Goal: Task Accomplishment & Management: Manage account settings

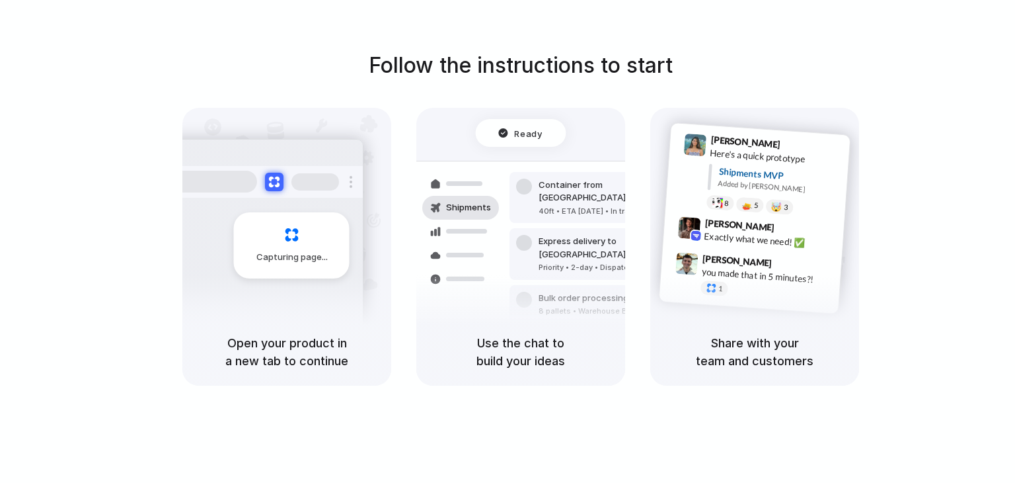
click at [320, 254] on span "Capturing page" at bounding box center [292, 257] width 73 height 13
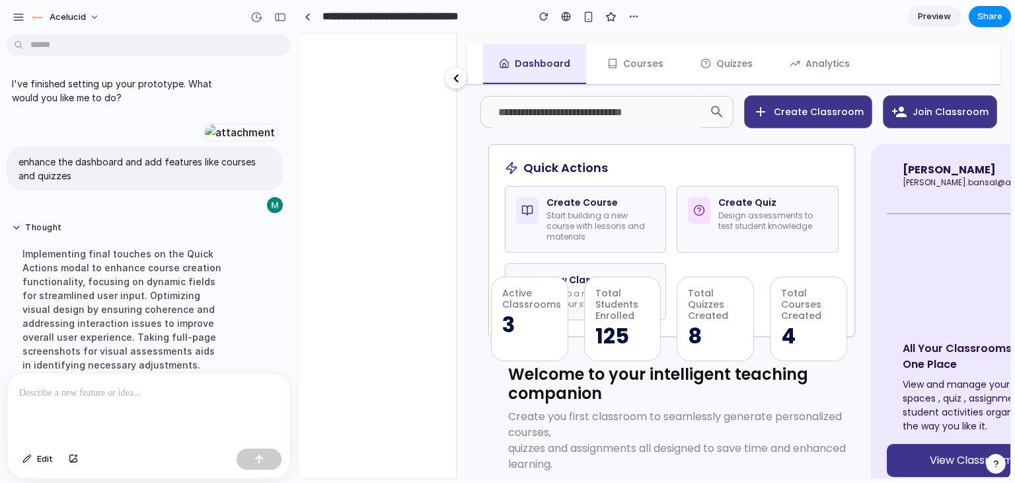
scroll to position [912, 0]
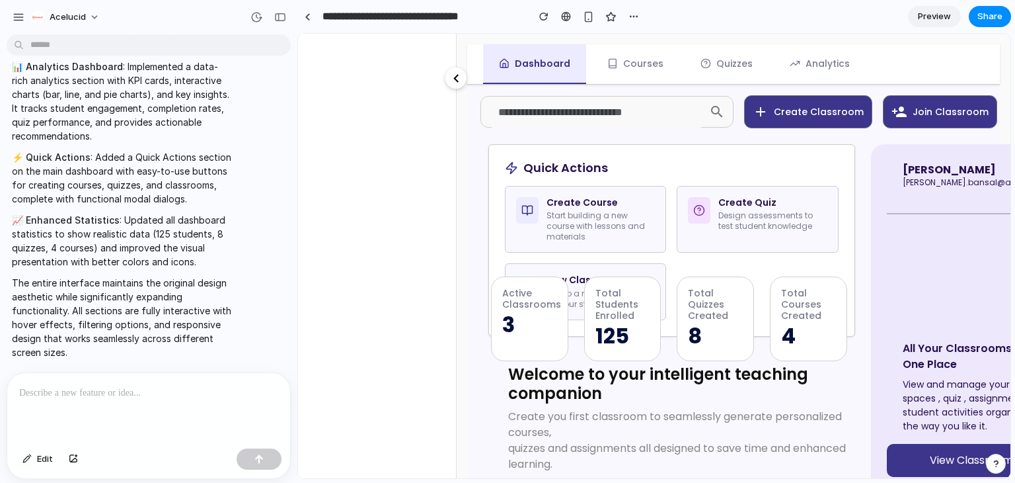
click at [457, 69] on div "chevron_left" at bounding box center [455, 77] width 21 height 21
click at [457, 82] on mat-icon "chevron_left" at bounding box center [456, 78] width 16 height 16
click at [282, 17] on div "button" at bounding box center [280, 17] width 12 height 9
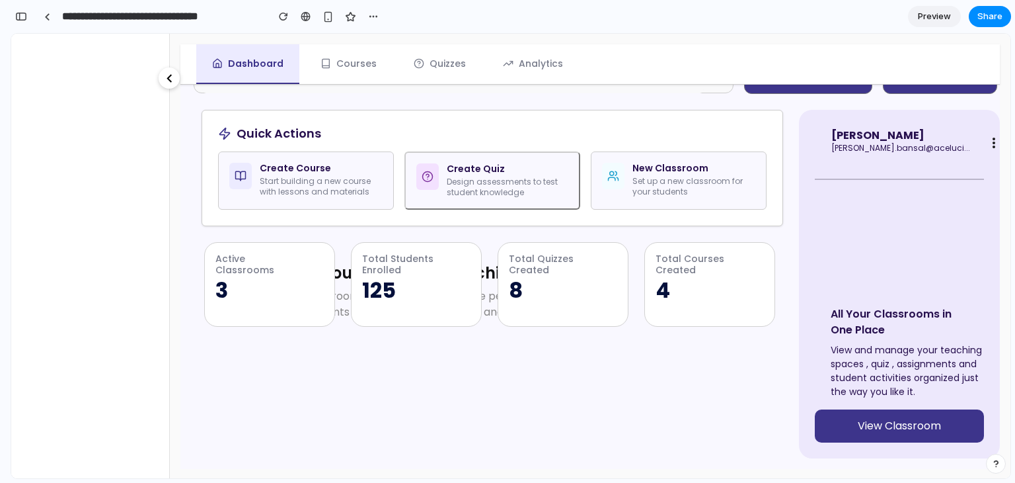
scroll to position [0, 0]
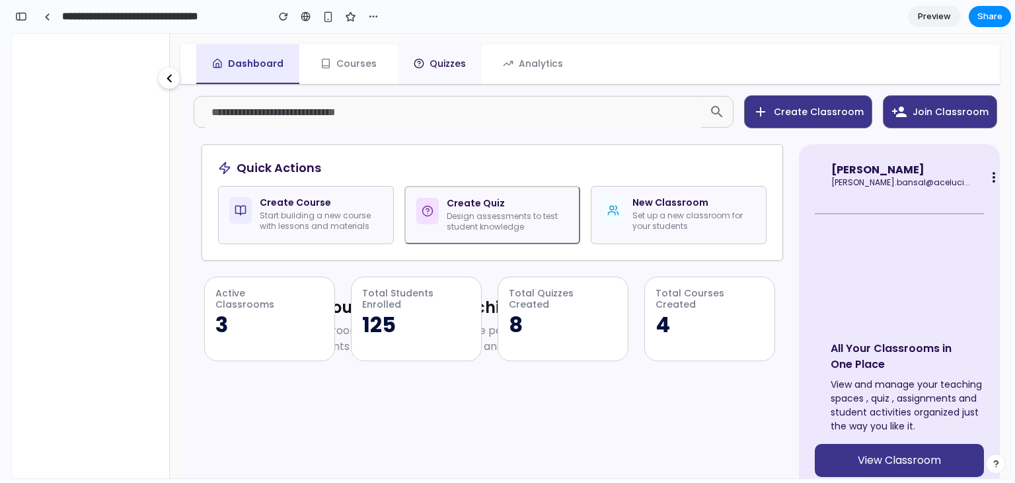
click at [416, 67] on circle at bounding box center [418, 63] width 9 height 9
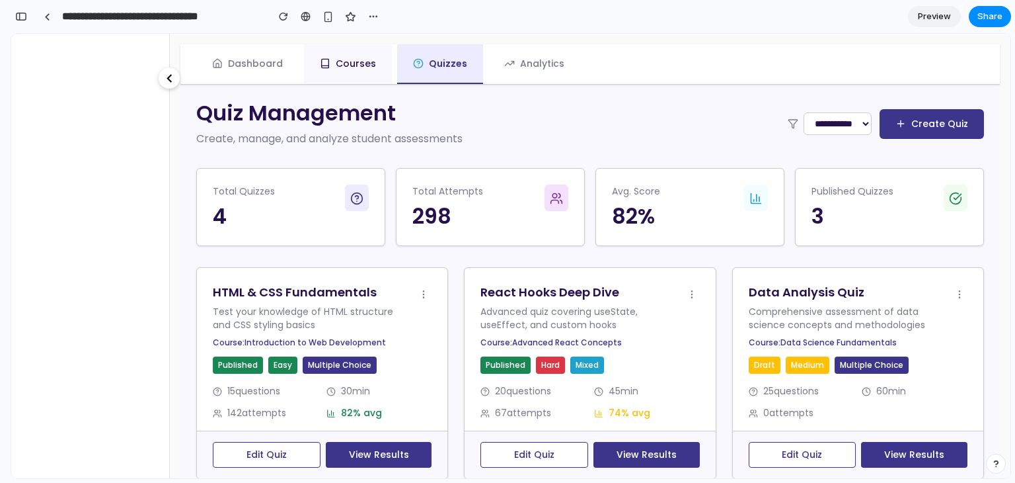
click at [334, 57] on button "Courses" at bounding box center [348, 64] width 88 height 40
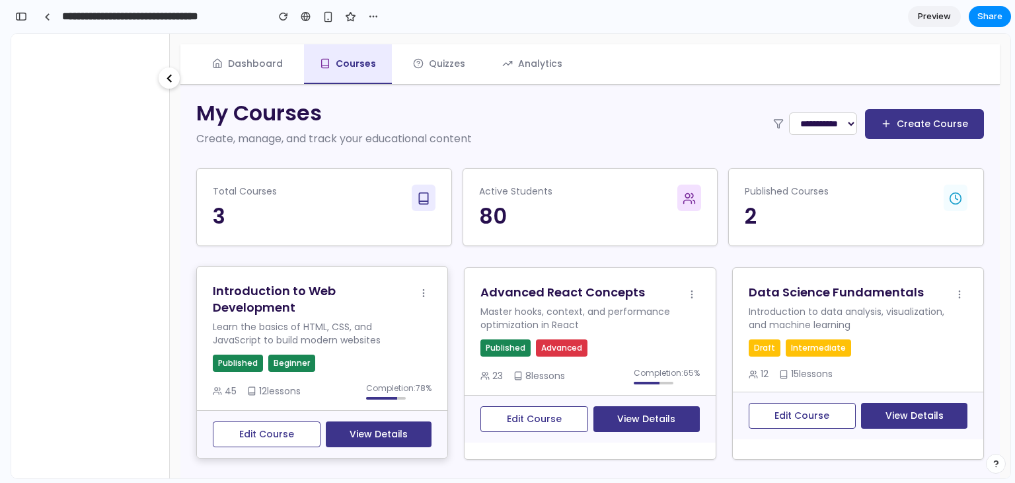
scroll to position [61, 0]
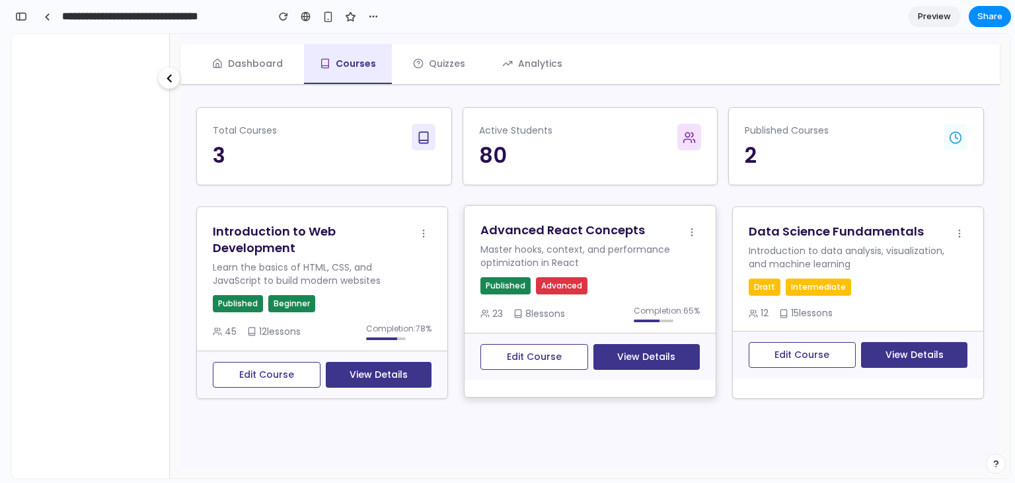
click at [509, 361] on button "Edit Course" at bounding box center [535, 357] width 108 height 26
click at [620, 352] on button "View Details" at bounding box center [647, 357] width 106 height 26
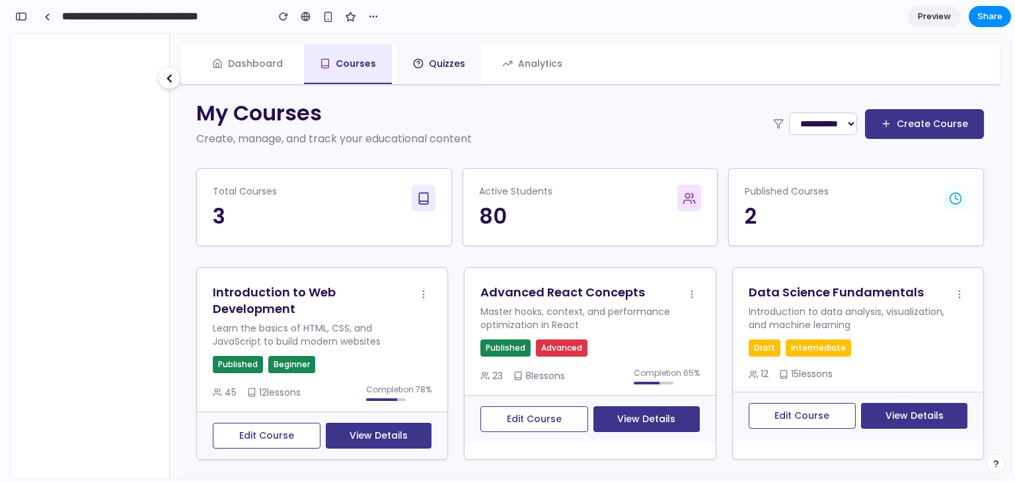
click at [430, 59] on button "Quizzes" at bounding box center [439, 64] width 84 height 40
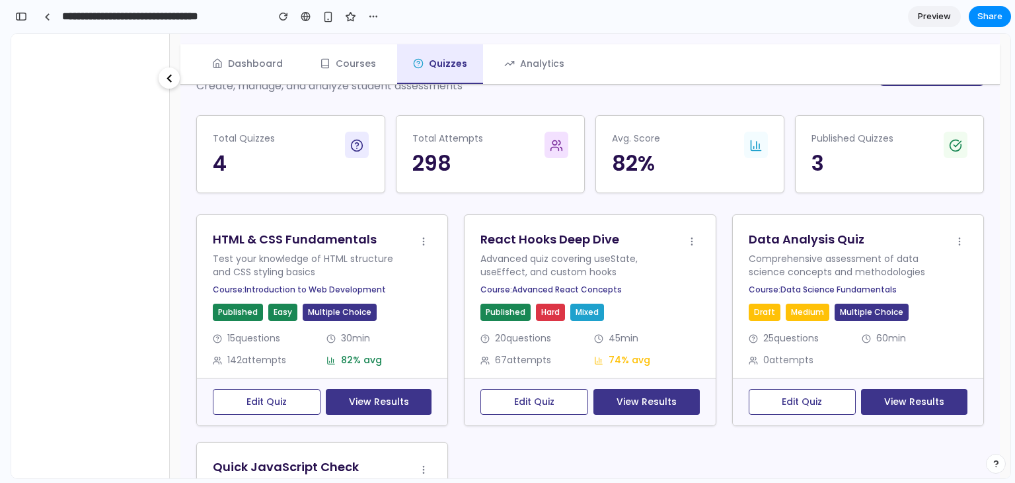
scroll to position [54, 0]
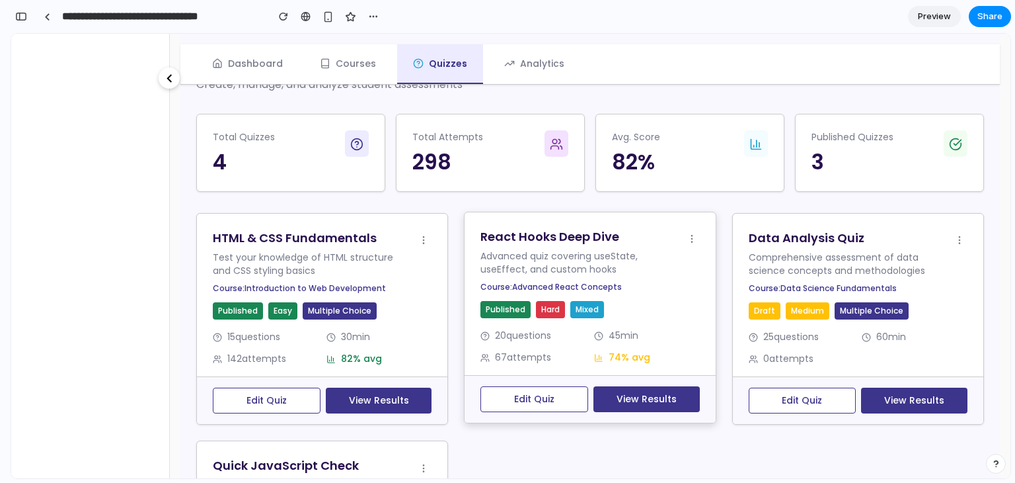
click at [588, 386] on button "Edit Quiz" at bounding box center [535, 399] width 108 height 26
